Goal: Information Seeking & Learning: Find specific fact

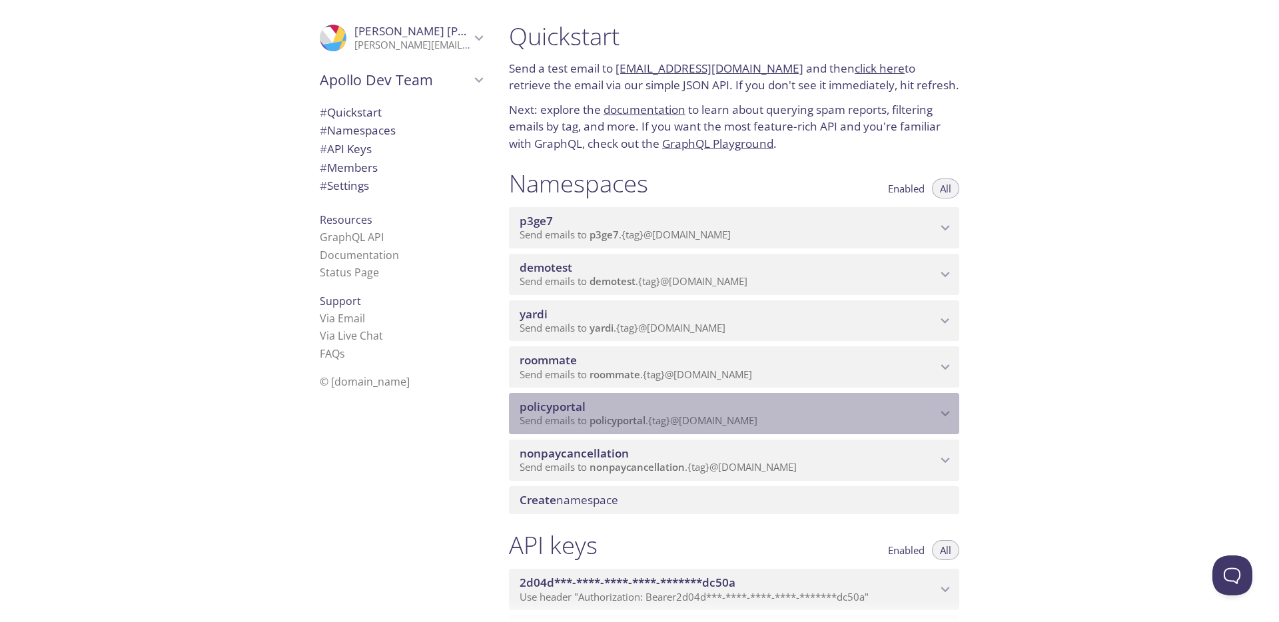
click at [580, 406] on span "policyportal" at bounding box center [553, 406] width 66 height 15
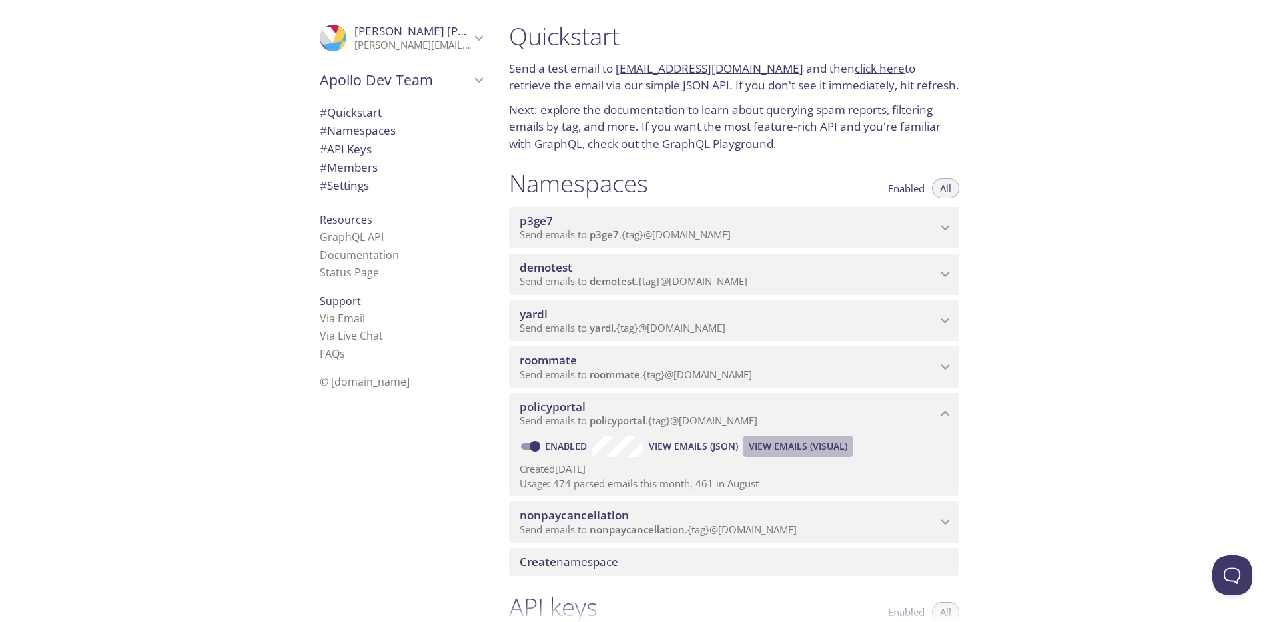
click at [770, 450] on span "View Emails (Visual)" at bounding box center [798, 446] width 99 height 16
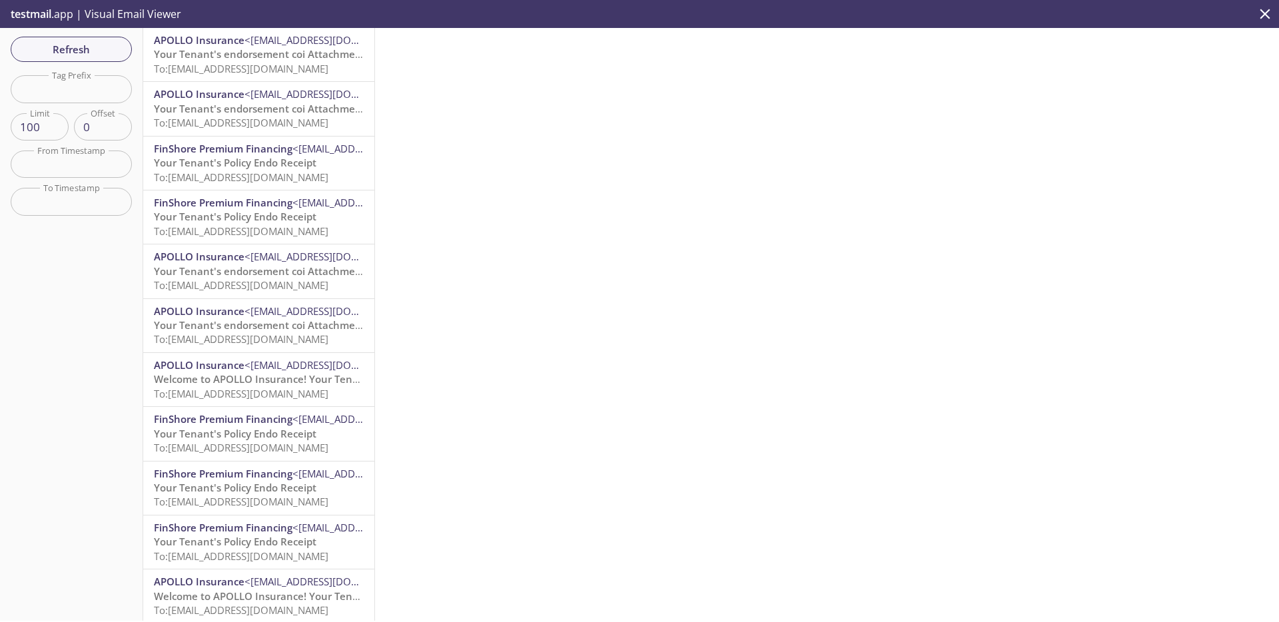
click at [92, 65] on div "Refresh Filters Tag Prefix Tag Prefix Limit 100 Limit Offset 0 Offset From Time…" at bounding box center [71, 324] width 143 height 593
click at [95, 59] on button "Refresh" at bounding box center [71, 49] width 121 height 25
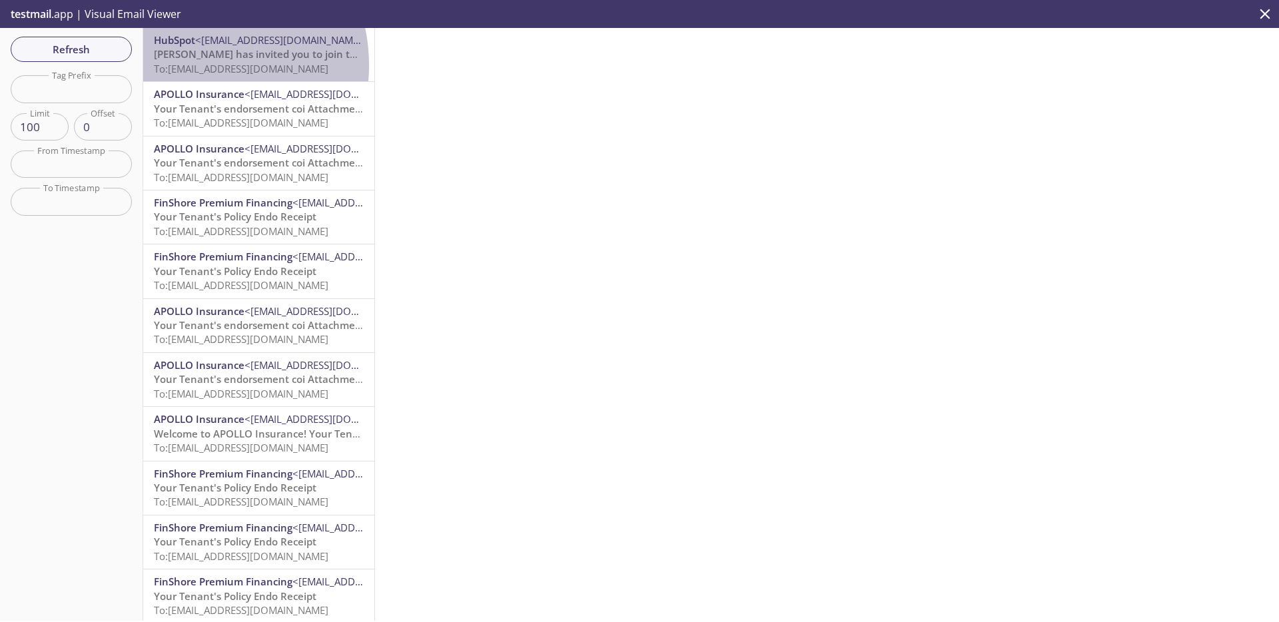
click at [187, 65] on span "To: [EMAIL_ADDRESS][DOMAIN_NAME]" at bounding box center [241, 68] width 175 height 13
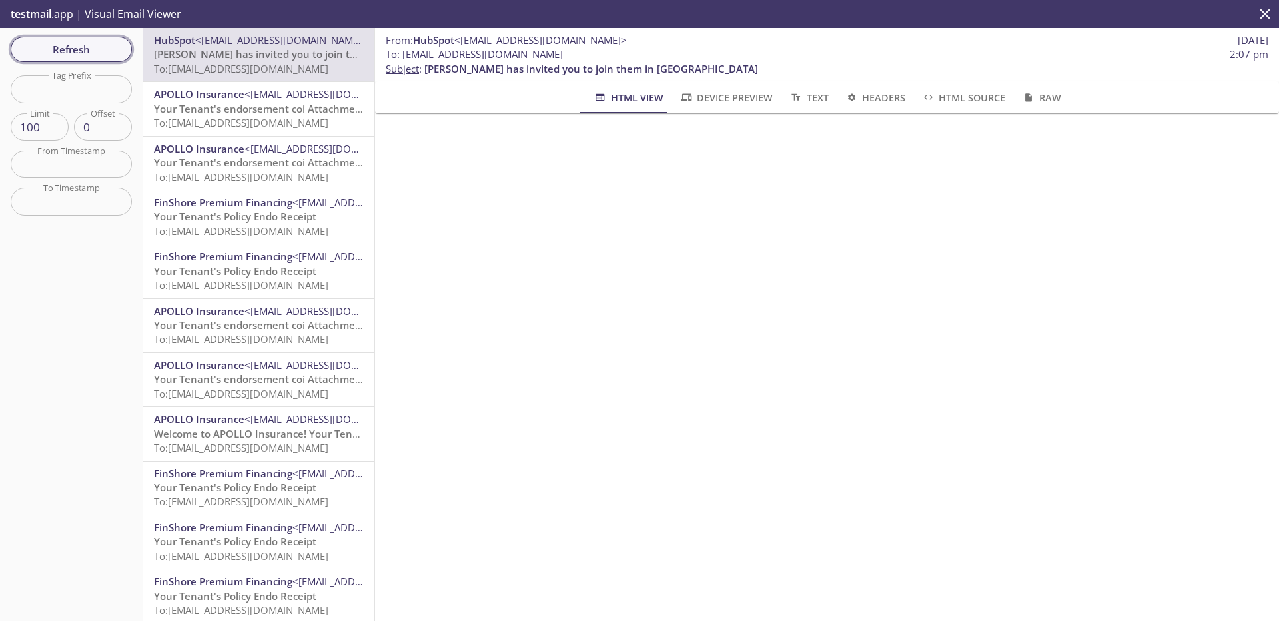
click at [89, 56] on span "Refresh" at bounding box center [71, 49] width 100 height 17
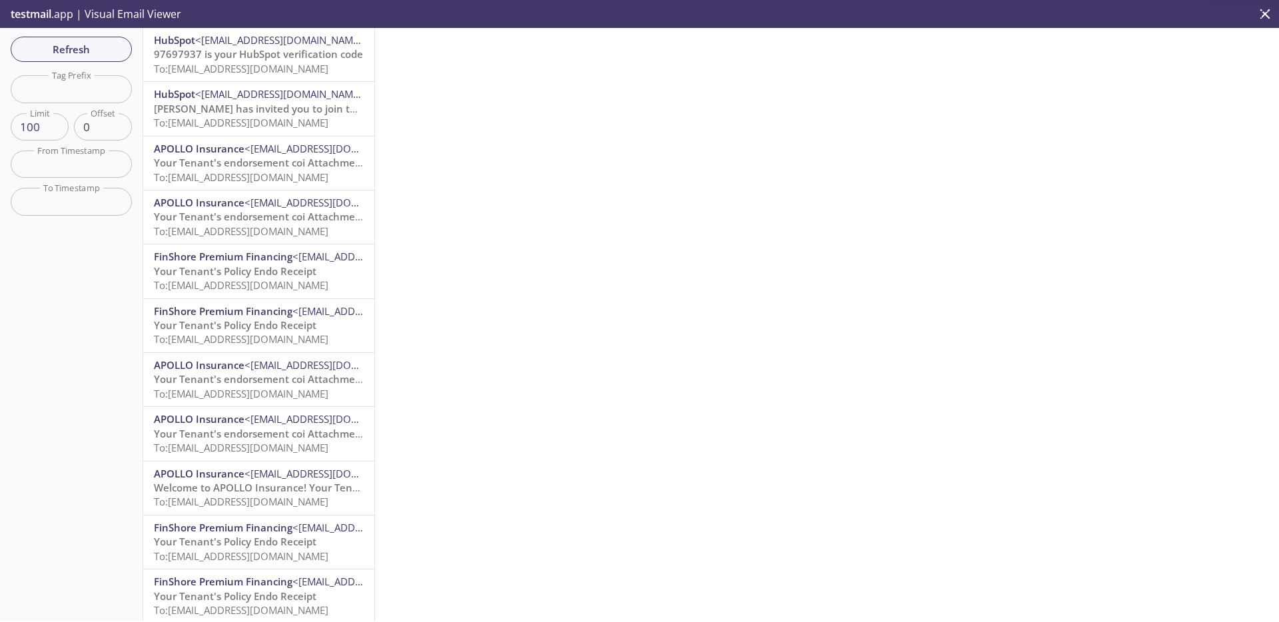
click at [256, 63] on span "To: [EMAIL_ADDRESS][DOMAIN_NAME]" at bounding box center [241, 68] width 175 height 13
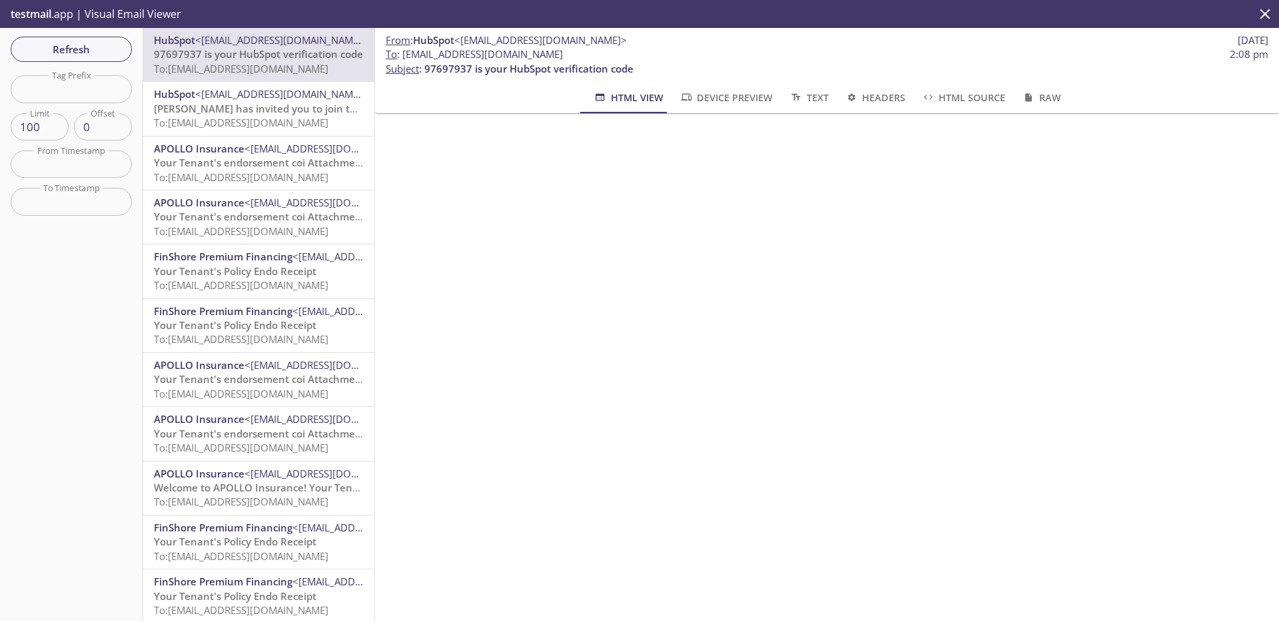
click at [452, 74] on span "97697937 is your HubSpot verification code" at bounding box center [528, 68] width 209 height 13
copy span "97697937"
